Goal: Task Accomplishment & Management: Use online tool/utility

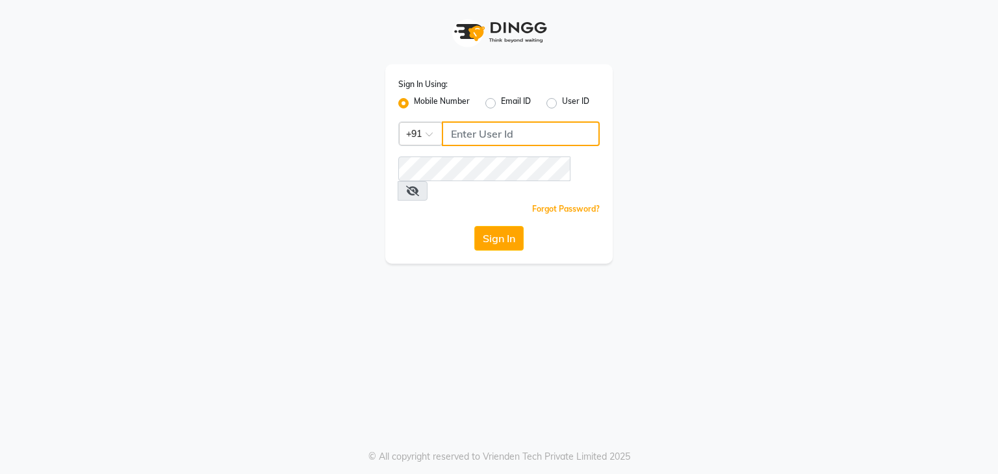
type input "9986416195"
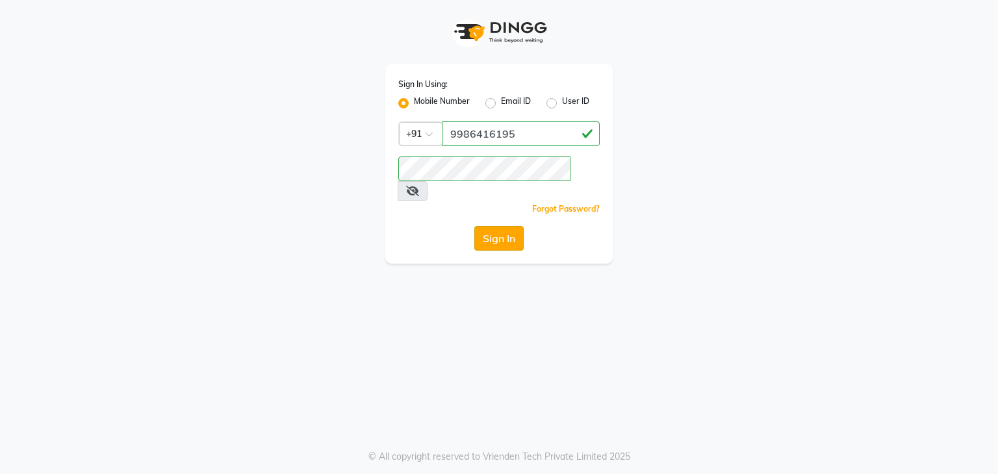
drag, startPoint x: 0, startPoint y: 0, endPoint x: 503, endPoint y: 218, distance: 548.4
click at [503, 226] on button "Sign In" at bounding box center [498, 238] width 49 height 25
click at [503, 226] on div "Sign In" at bounding box center [498, 238] width 201 height 25
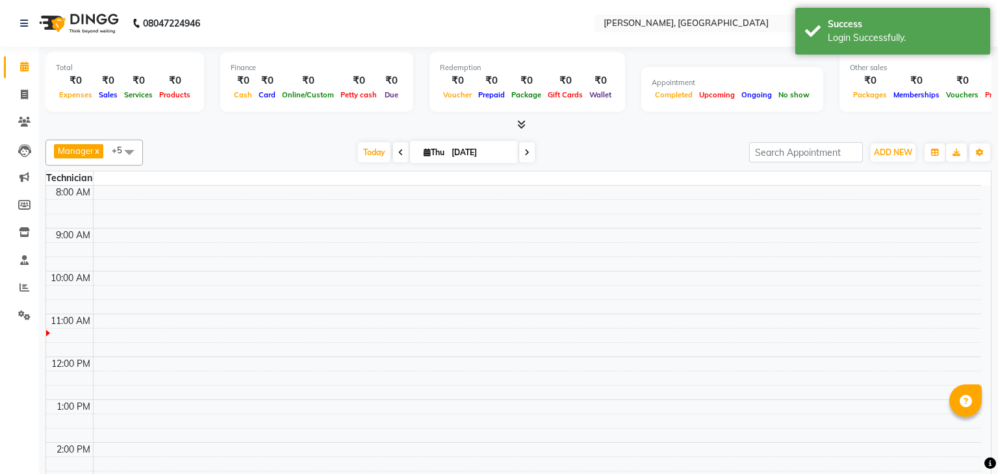
select select "en"
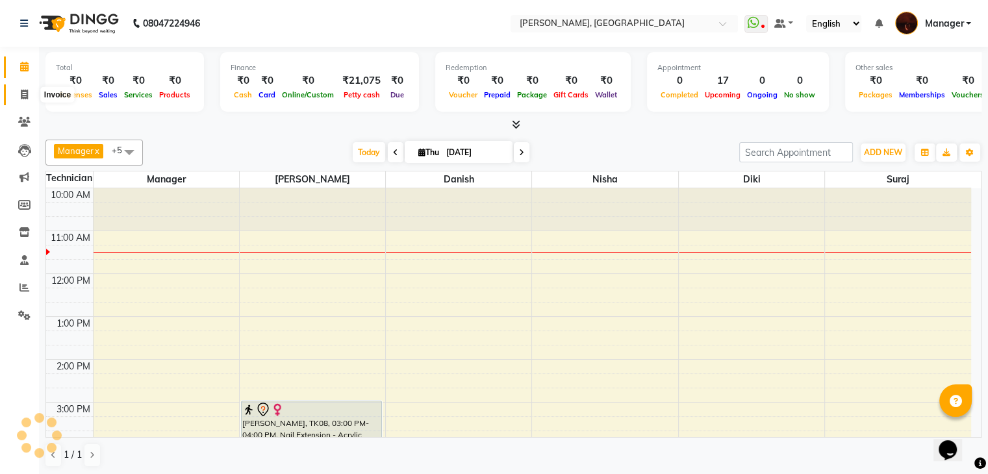
click at [25, 97] on icon at bounding box center [24, 95] width 7 height 10
select select "service"
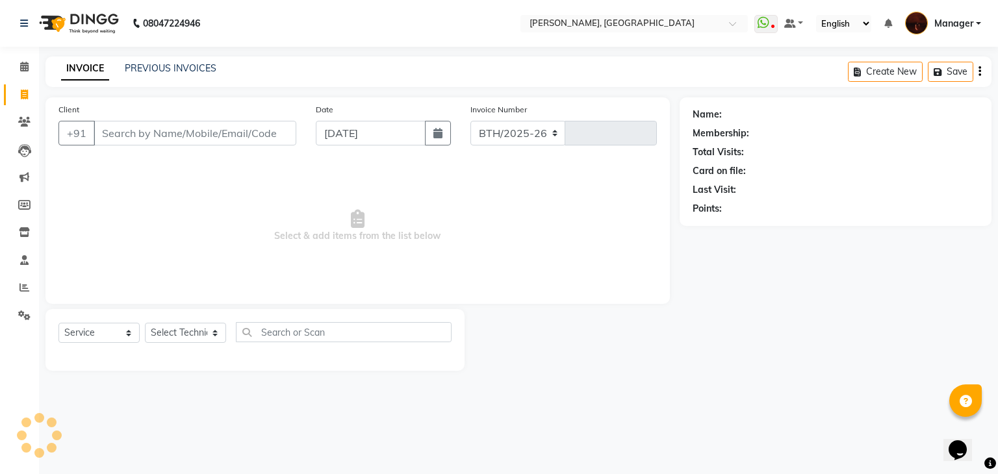
select select "4063"
type input "1809"
click at [156, 132] on input "Client" at bounding box center [195, 133] width 203 height 25
click at [164, 134] on input "Client" at bounding box center [195, 133] width 203 height 25
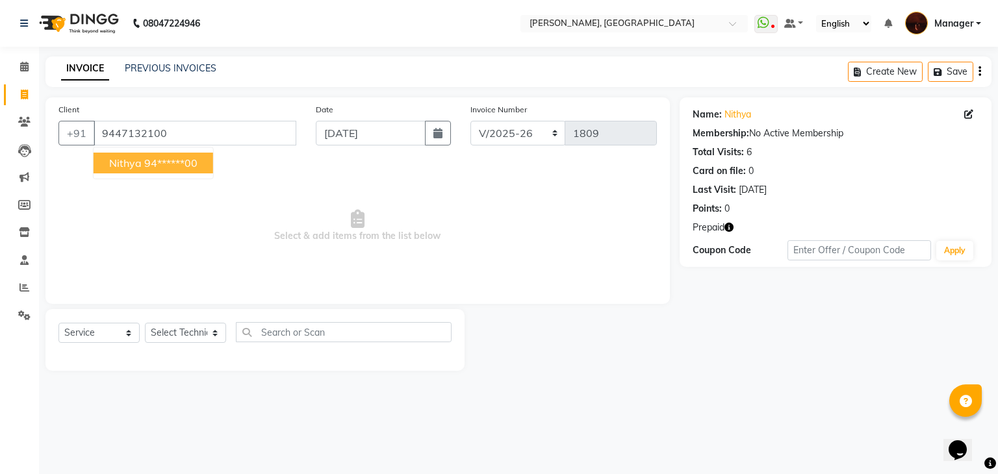
click at [180, 166] on ngb-highlight "94******00" at bounding box center [170, 163] width 53 height 13
type input "94******00"
click at [703, 231] on span "Prepaid" at bounding box center [708, 228] width 32 height 14
click at [733, 228] on icon "button" at bounding box center [728, 227] width 9 height 9
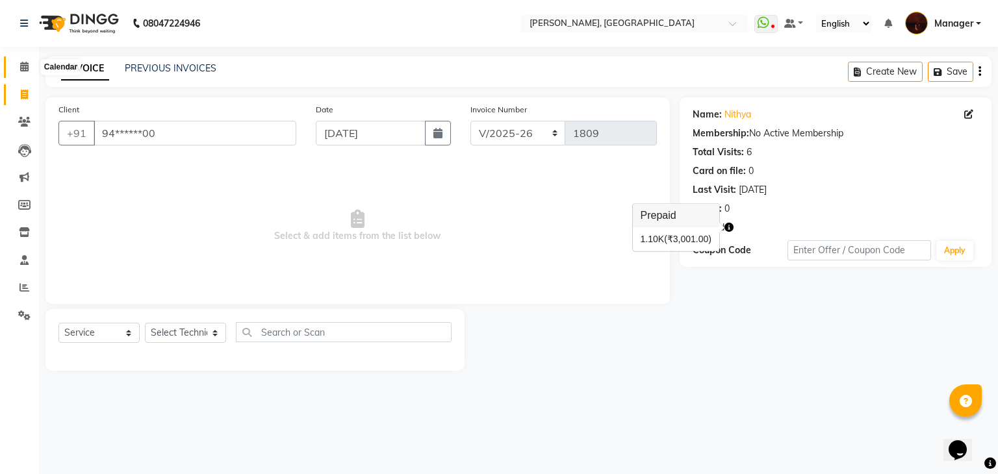
click at [29, 66] on span at bounding box center [24, 67] width 23 height 15
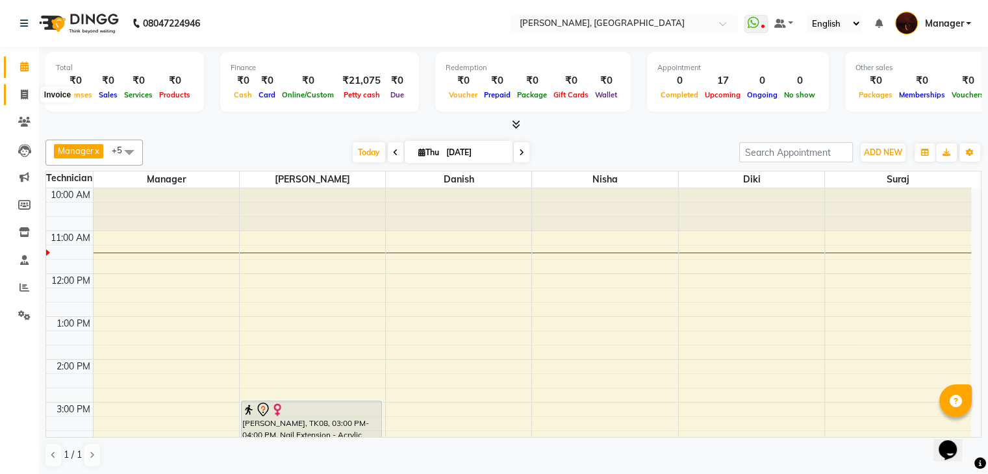
click at [27, 92] on icon at bounding box center [24, 95] width 7 height 10
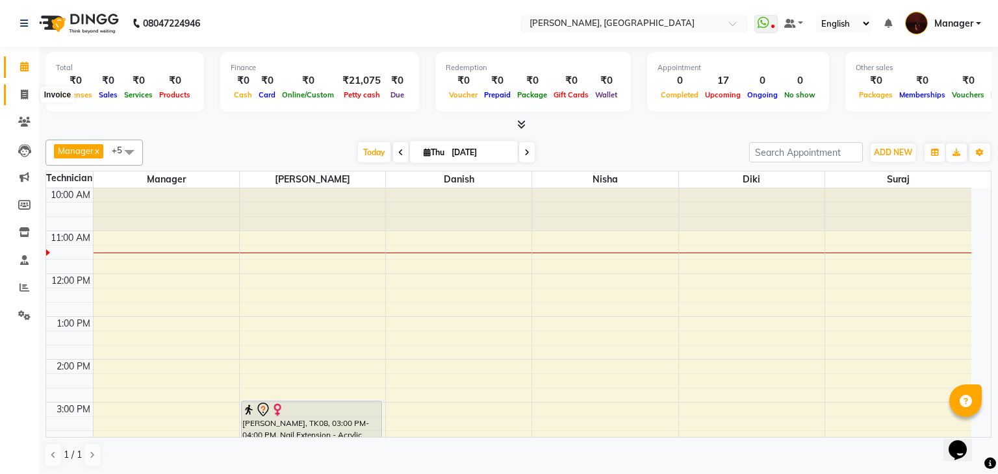
select select "service"
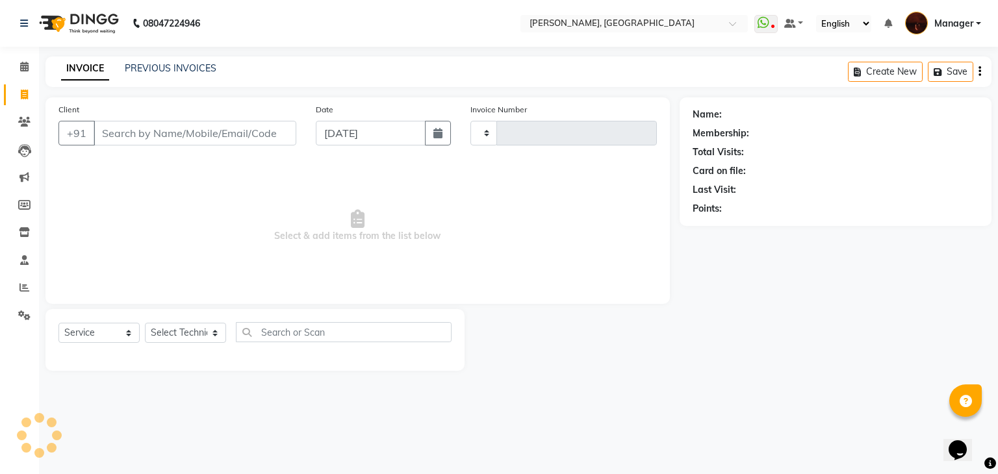
type input "1809"
select select "4063"
click at [23, 67] on icon at bounding box center [24, 67] width 8 height 10
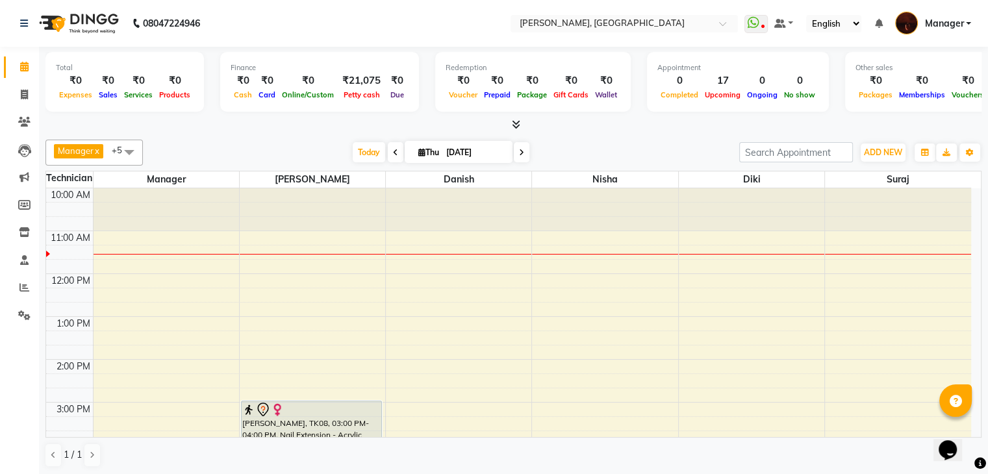
click at [23, 67] on icon at bounding box center [24, 67] width 8 height 10
